Goal: Communication & Community: Answer question/provide support

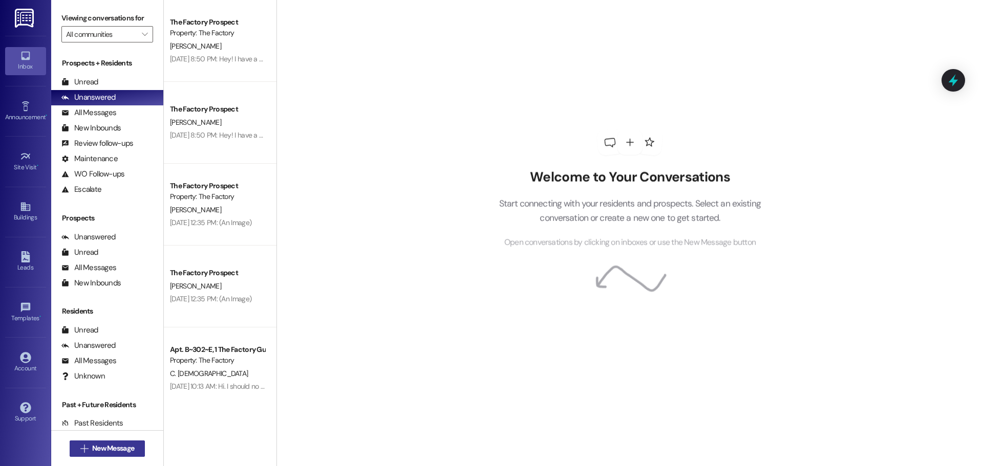
click at [97, 443] on span "New Message" at bounding box center [113, 448] width 42 height 11
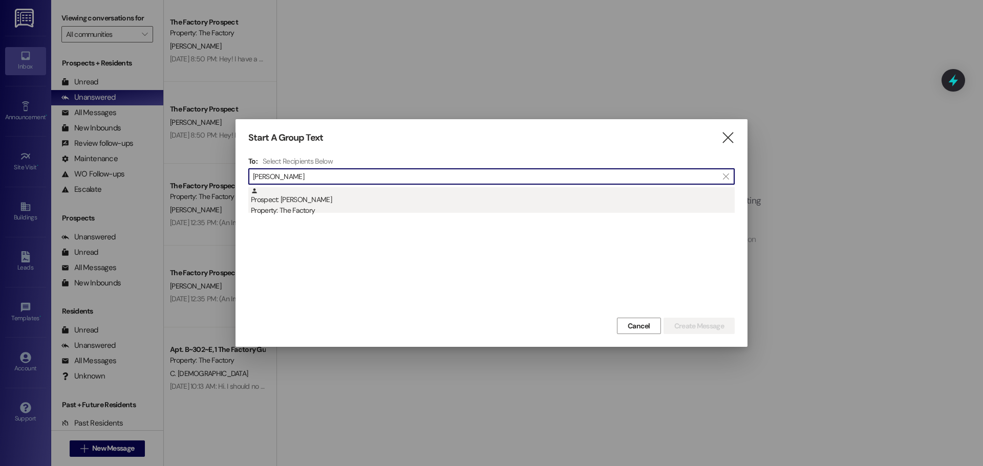
type input "[PERSON_NAME]"
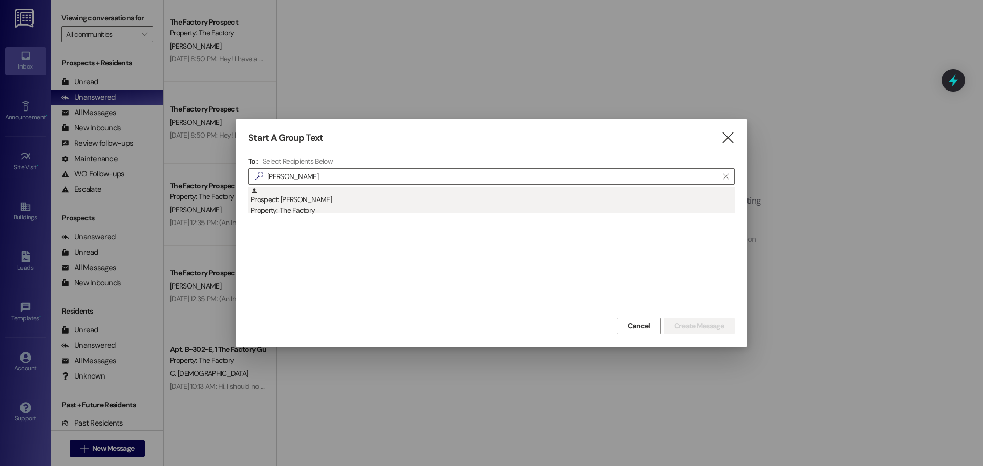
click at [320, 201] on div "Prospect: [PERSON_NAME] Property: The Factory" at bounding box center [493, 201] width 484 height 29
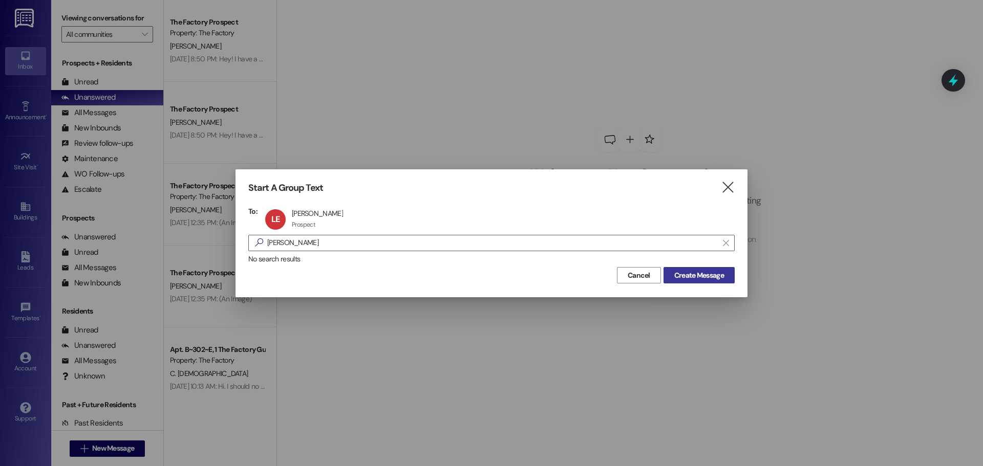
click at [694, 274] on span "Create Message" at bounding box center [699, 275] width 50 height 11
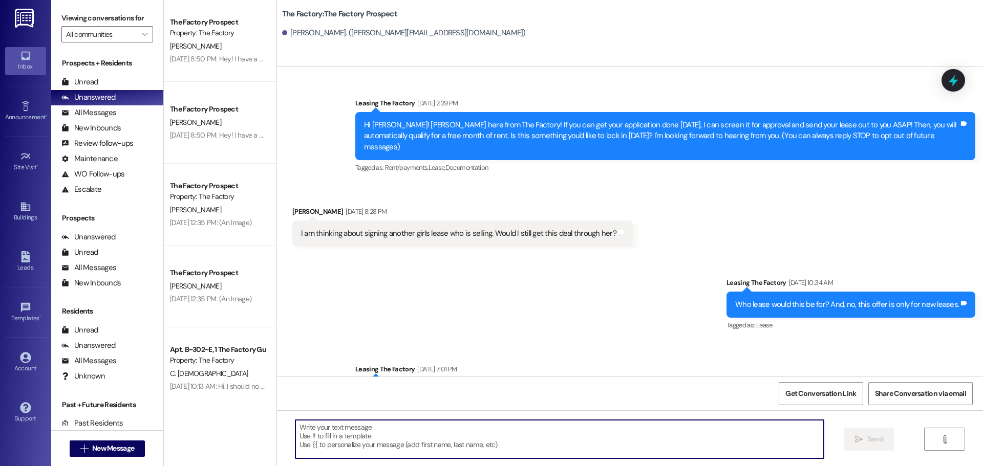
click at [356, 442] on textarea at bounding box center [559, 439] width 528 height 38
paste textarea "[URL][DOMAIN_NAME]"
type textarea "Here is the link to pay: [URL][DOMAIN_NAME]"
